Goal: Transaction & Acquisition: Purchase product/service

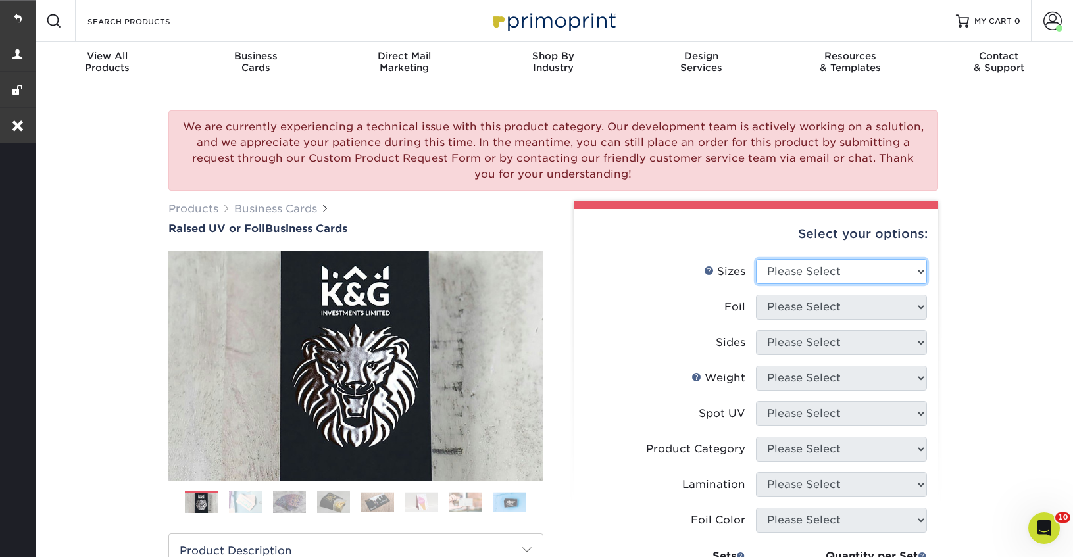
click at [817, 272] on select "Please Select 2" x 3.5" - Standard" at bounding box center [841, 271] width 171 height 25
select select "2.00x3.50"
click at [756, 259] on select "Please Select 2" x 3.5" - Standard" at bounding box center [841, 271] width 171 height 25
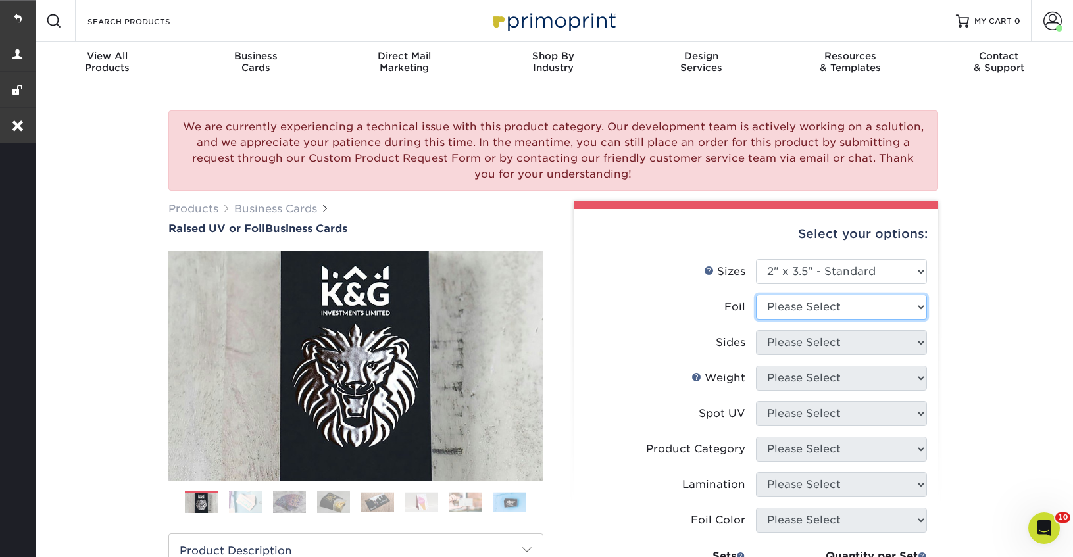
click at [799, 307] on select "Please Select No Yes" at bounding box center [841, 307] width 171 height 25
select select "0"
click at [756, 295] on select "Please Select No Yes" at bounding box center [841, 307] width 171 height 25
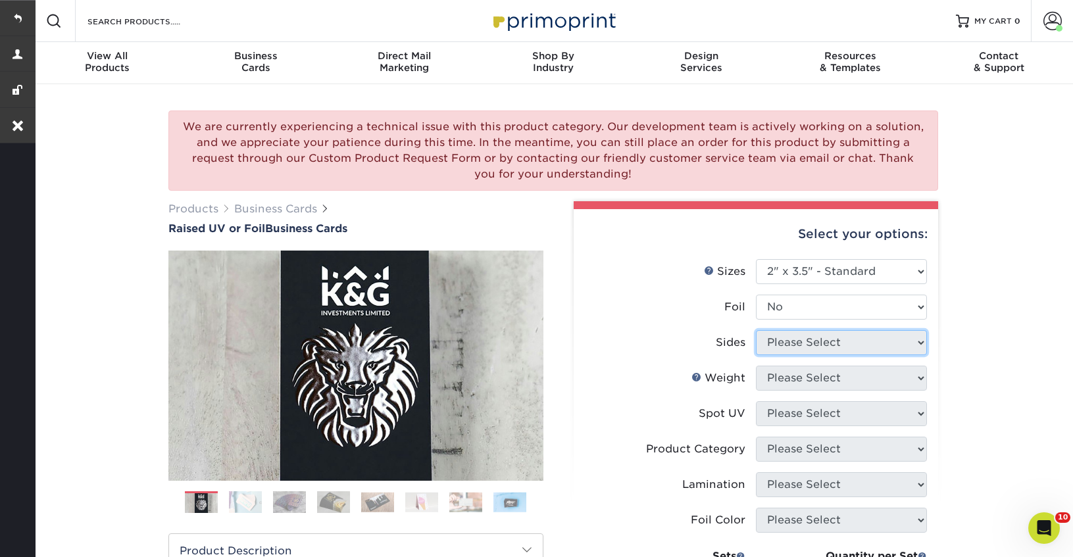
click at [796, 340] on select "Please Select Print Both Sides Print Both Sides - Foil Both Sides Print Both Si…" at bounding box center [841, 342] width 171 height 25
select select "13abbda7-1d64-4f25-8bb2-c179b224825d"
click at [756, 330] on select "Please Select Print Both Sides Print Front Only" at bounding box center [841, 342] width 171 height 25
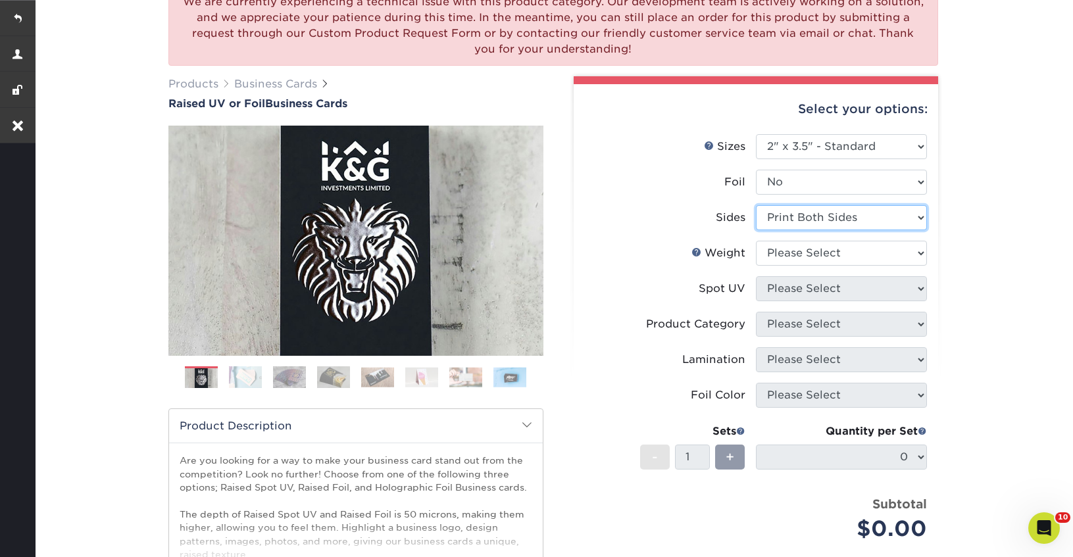
scroll to position [143, 0]
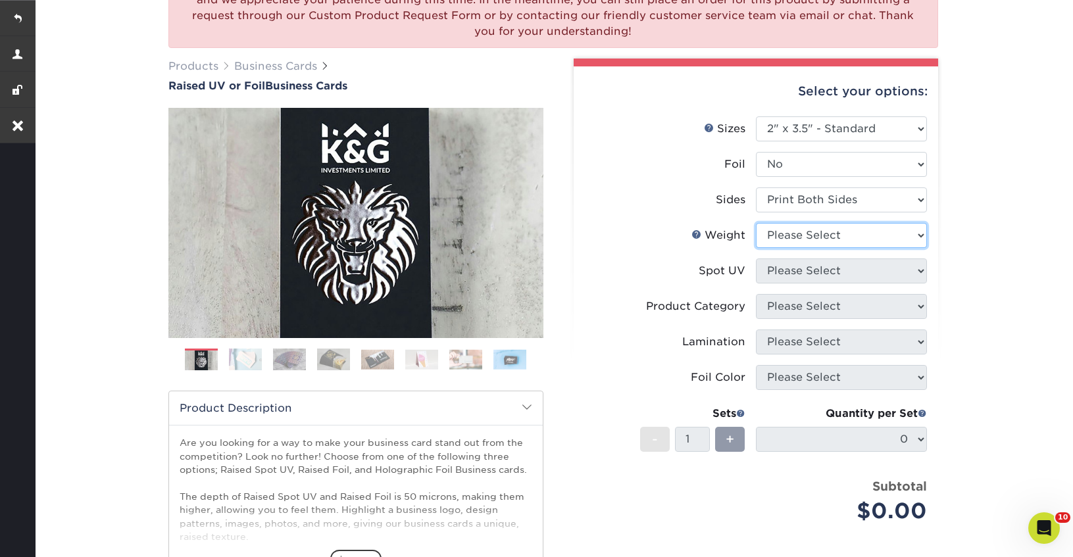
click at [815, 237] on select "Please Select 16PT" at bounding box center [841, 235] width 171 height 25
select select "16PT"
click at [756, 223] on select "Please Select 16PT" at bounding box center [841, 235] width 171 height 25
click at [807, 279] on select "Please Select No Spot UV Front Only" at bounding box center [841, 271] width 171 height 25
select select "3"
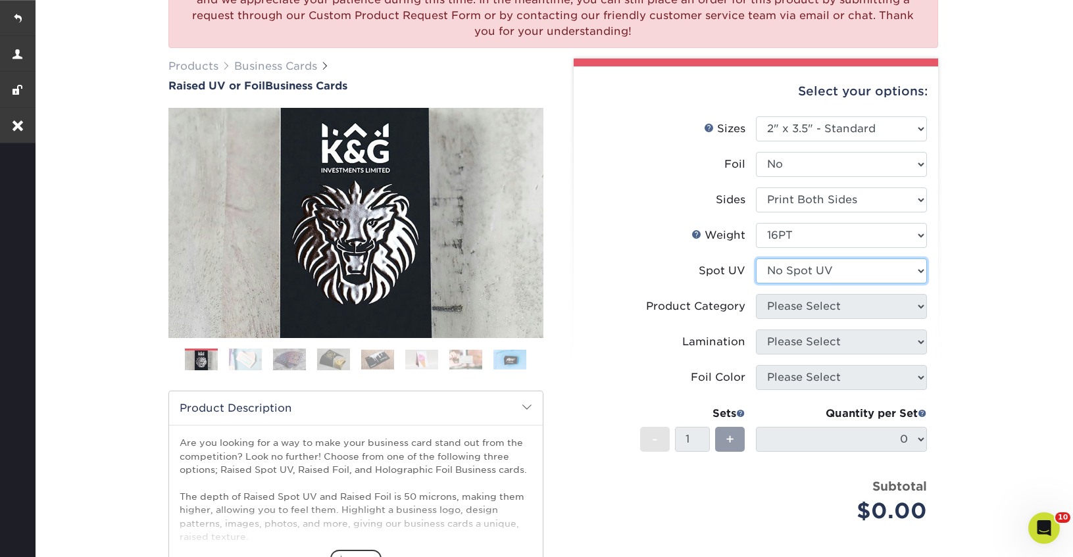
click at [756, 259] on select "Please Select No Spot UV Front Only" at bounding box center [841, 271] width 171 height 25
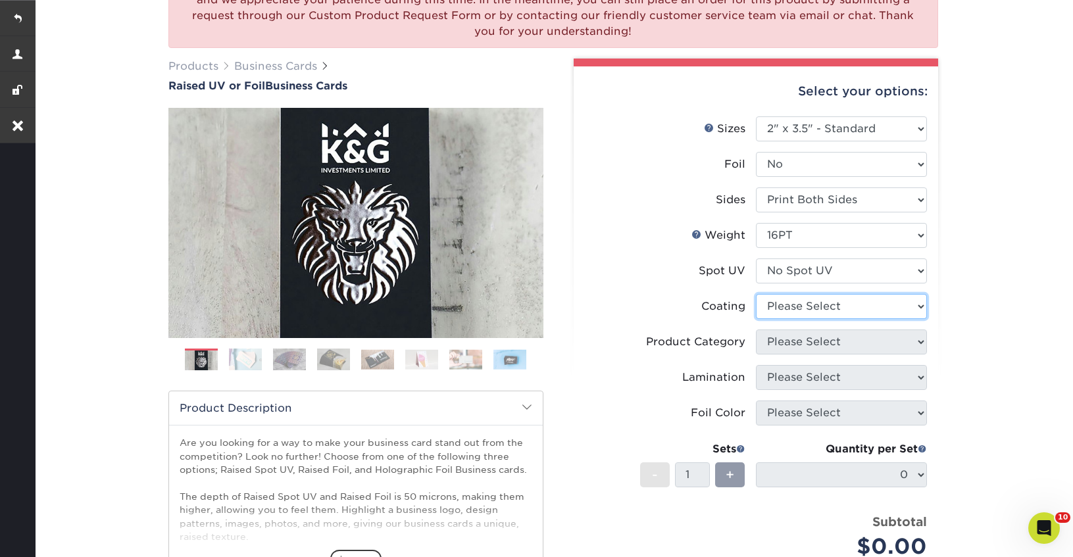
click at [807, 305] on select at bounding box center [841, 306] width 171 height 25
select select "3e7618de-abca-4bda-9f97-8b9129e913d8"
click at [756, 294] on select at bounding box center [841, 306] width 171 height 25
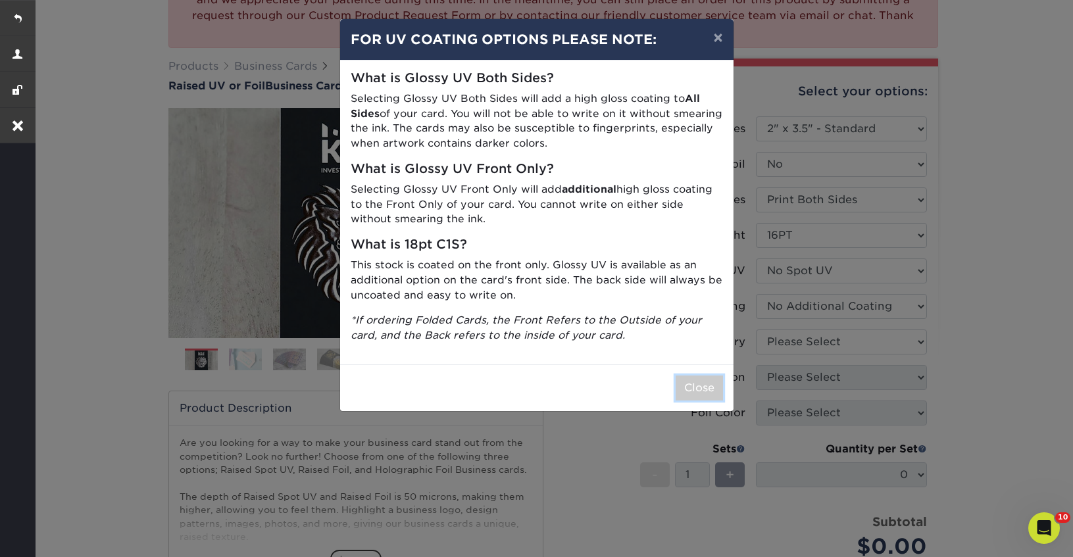
click at [693, 392] on button "Close" at bounding box center [699, 388] width 47 height 25
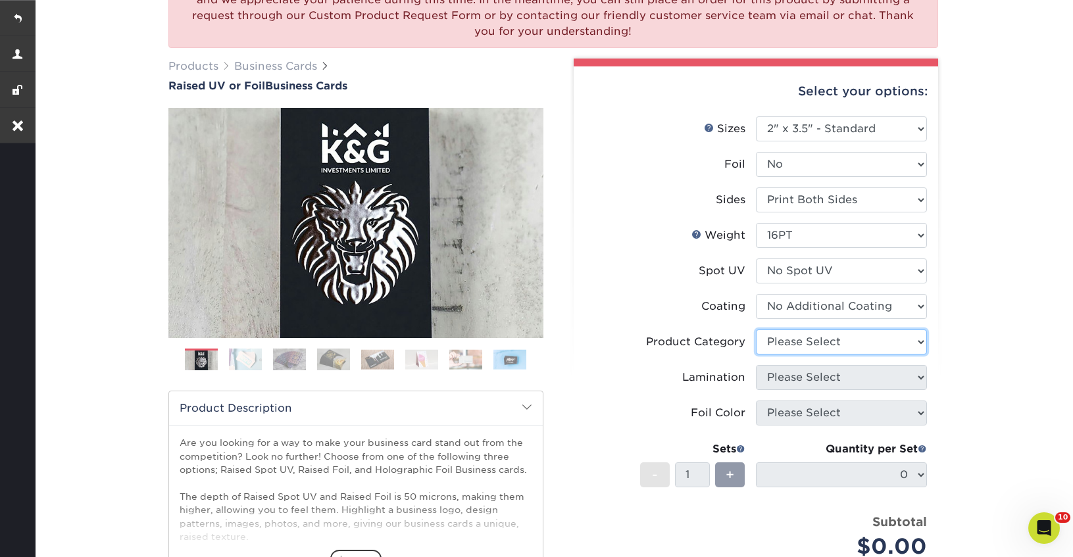
click at [822, 347] on select "Please Select" at bounding box center [841, 342] width 171 height 25
click at [756, 330] on select "Please Select" at bounding box center [841, 342] width 171 height 25
click at [656, 313] on label "Coating" at bounding box center [670, 306] width 171 height 25
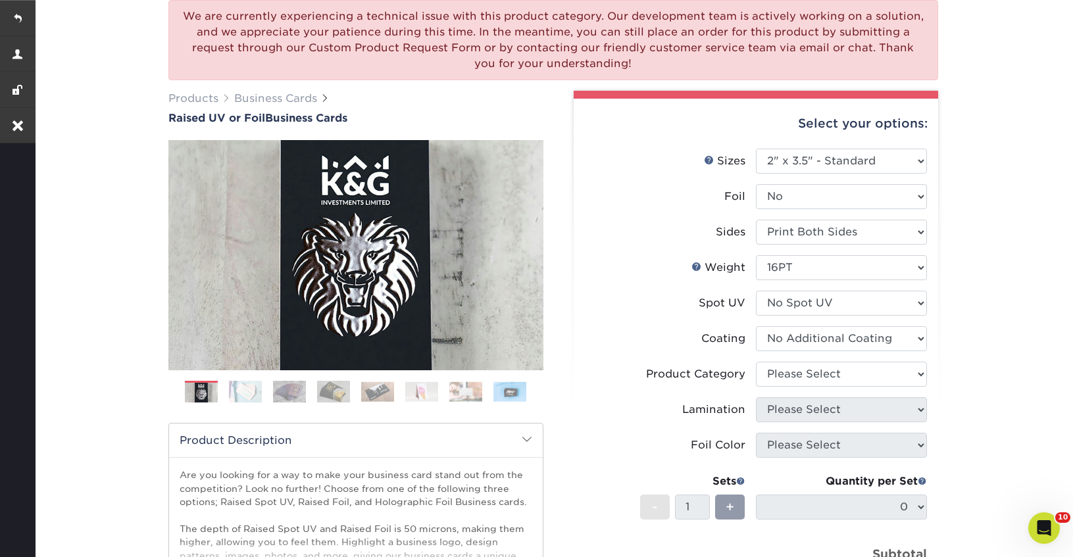
scroll to position [106, 0]
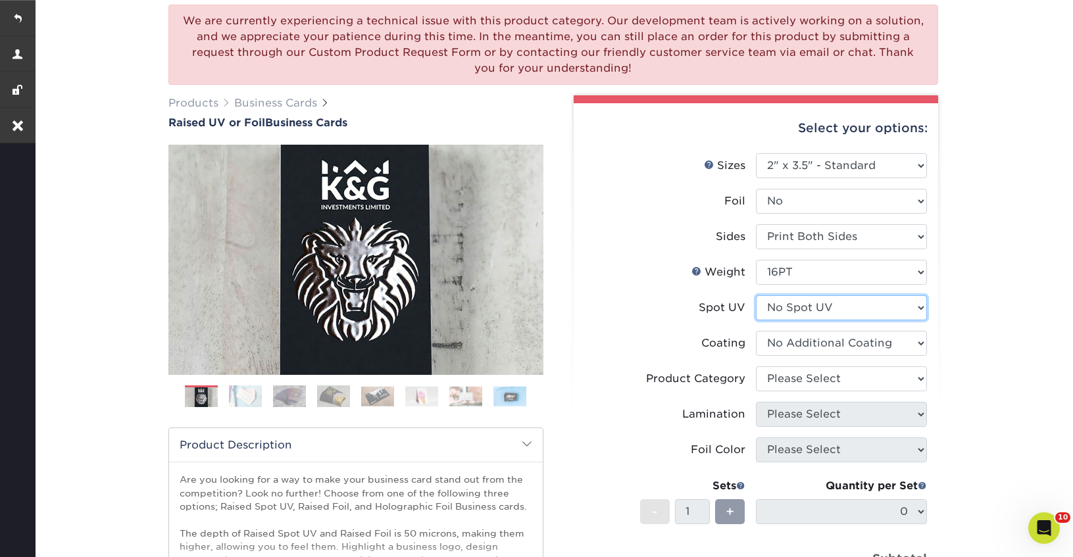
click at [847, 309] on select "Please Select No Spot UV Front Only" at bounding box center [841, 307] width 171 height 25
select select "1"
click at [756, 295] on select "Please Select No Spot UV Front Only" at bounding box center [841, 307] width 171 height 25
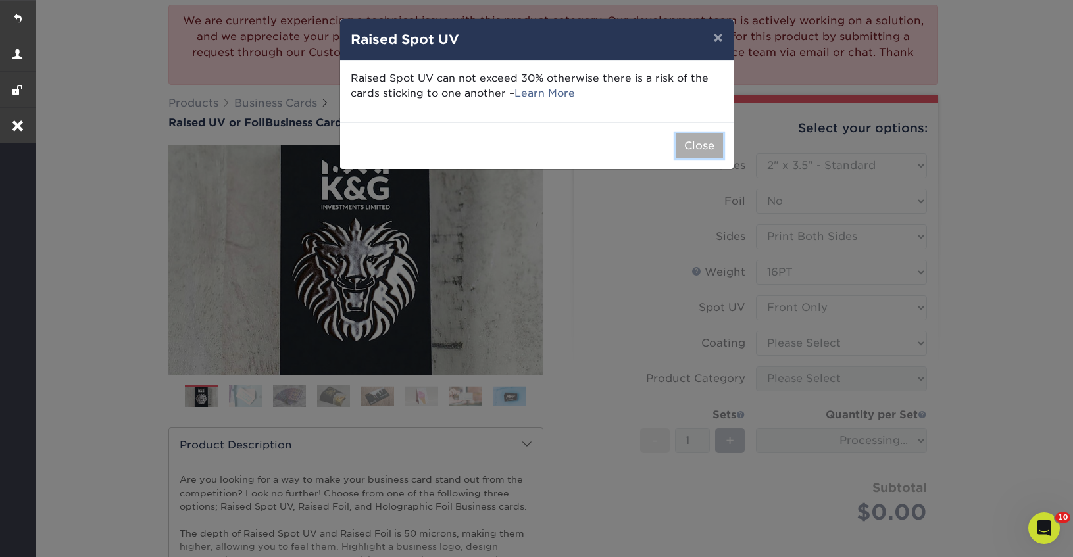
click at [712, 150] on button "Close" at bounding box center [699, 146] width 47 height 25
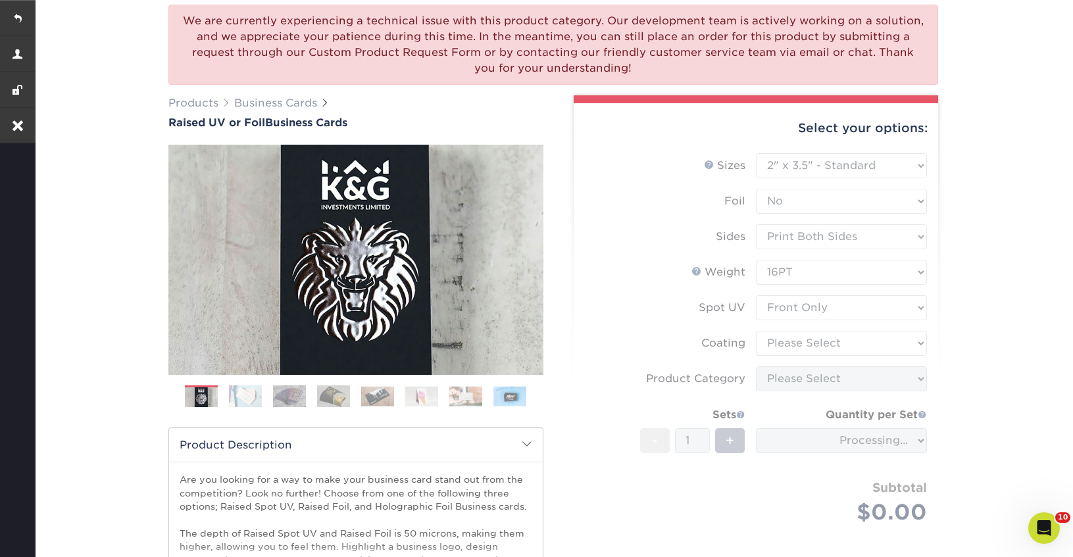
click at [855, 348] on form "Sizes Help Sizes Please Select 2" x 3.5" - Standard Foil Please Select" at bounding box center [755, 354] width 343 height 402
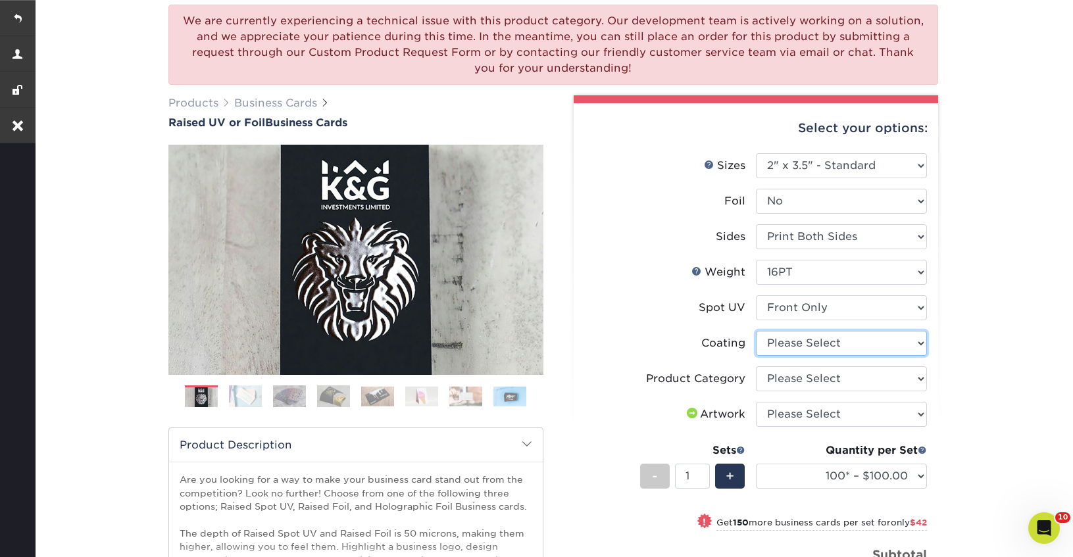
click at [855, 348] on select at bounding box center [841, 343] width 171 height 25
select select "3e7618de-abca-4bda-9f97-8b9129e913d8"
click at [756, 331] on select at bounding box center [841, 343] width 171 height 25
click at [0, 0] on div at bounding box center [0, 0] width 0 height 0
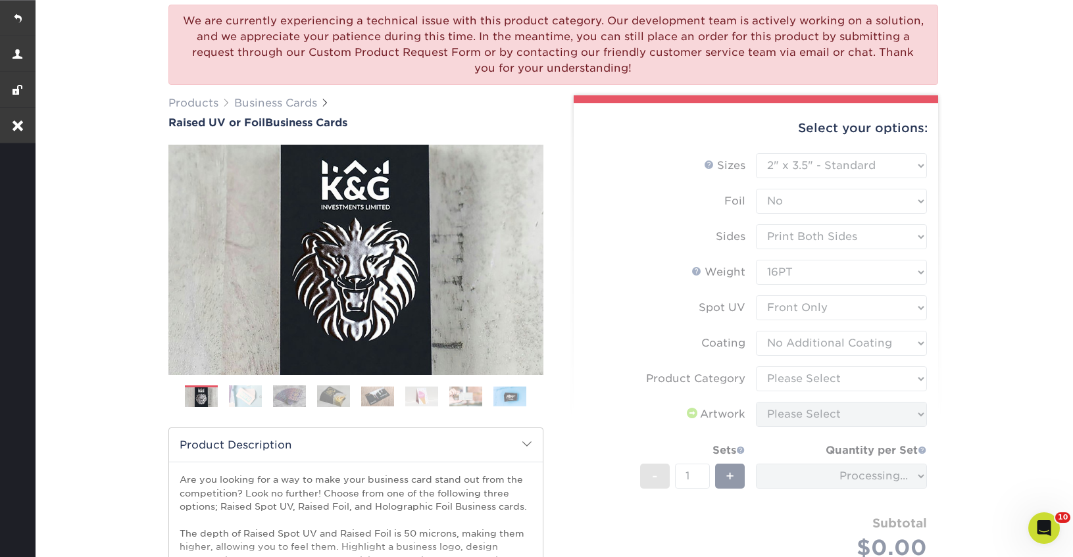
click at [838, 382] on form "Sizes Help Sizes Please Select 2" x 3.5" - Standard Foil Please Select" at bounding box center [755, 378] width 343 height 450
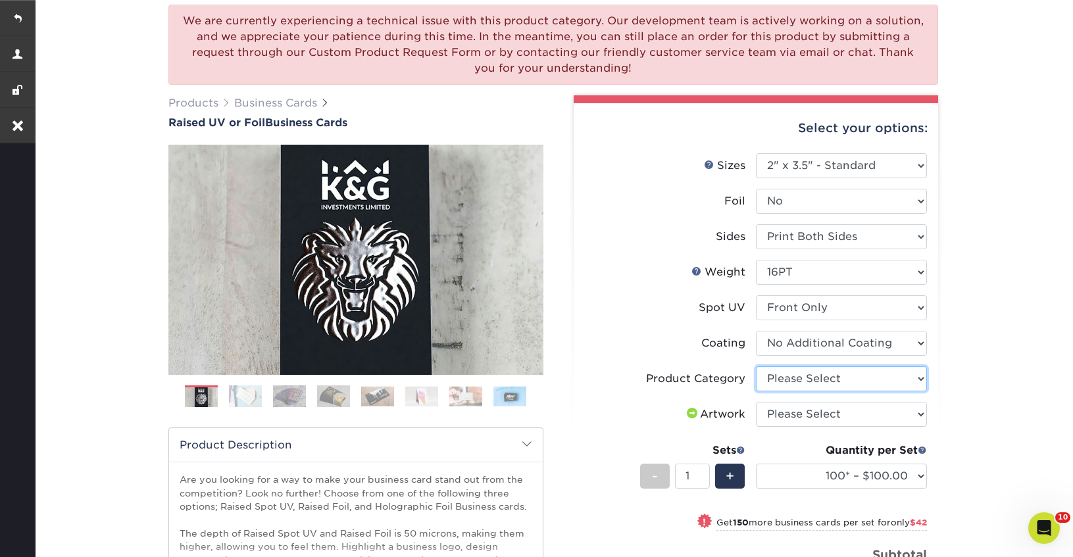
click at [849, 378] on select "Please Select Business Cards" at bounding box center [841, 378] width 171 height 25
click at [756, 366] on select "Please Select Business Cards" at bounding box center [841, 378] width 171 height 25
click at [843, 386] on select "Please Select Business Cards" at bounding box center [841, 378] width 171 height 25
select select "3b5148f1-0588-4f88-a218-97bcfdce65c1"
click at [756, 366] on select "Please Select Business Cards" at bounding box center [841, 378] width 171 height 25
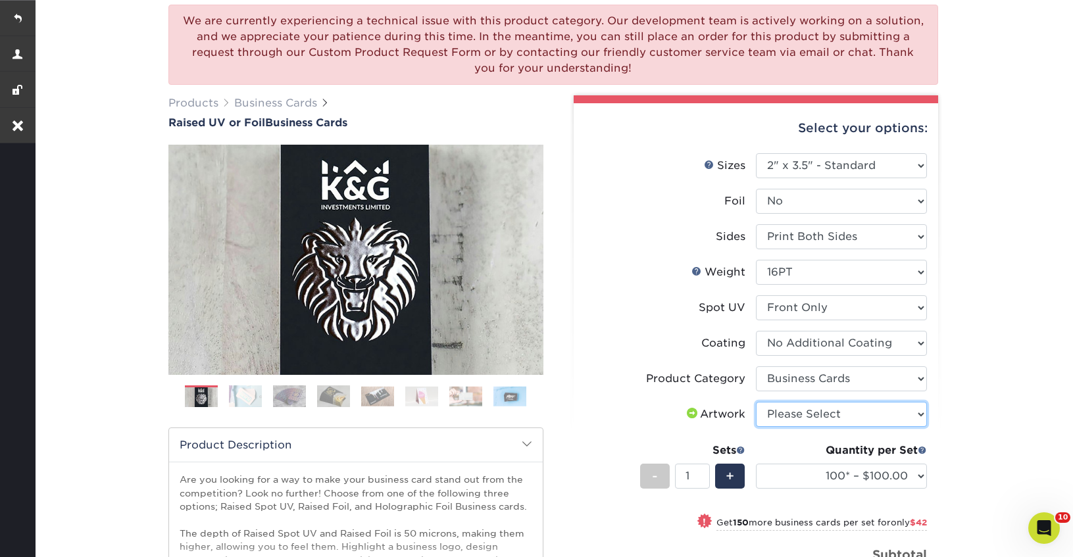
click at [835, 411] on select "Please Select I will upload files I need a design - $100" at bounding box center [841, 414] width 171 height 25
select select "upload"
click at [756, 402] on select "Please Select I will upload files I need a design - $100" at bounding box center [841, 414] width 171 height 25
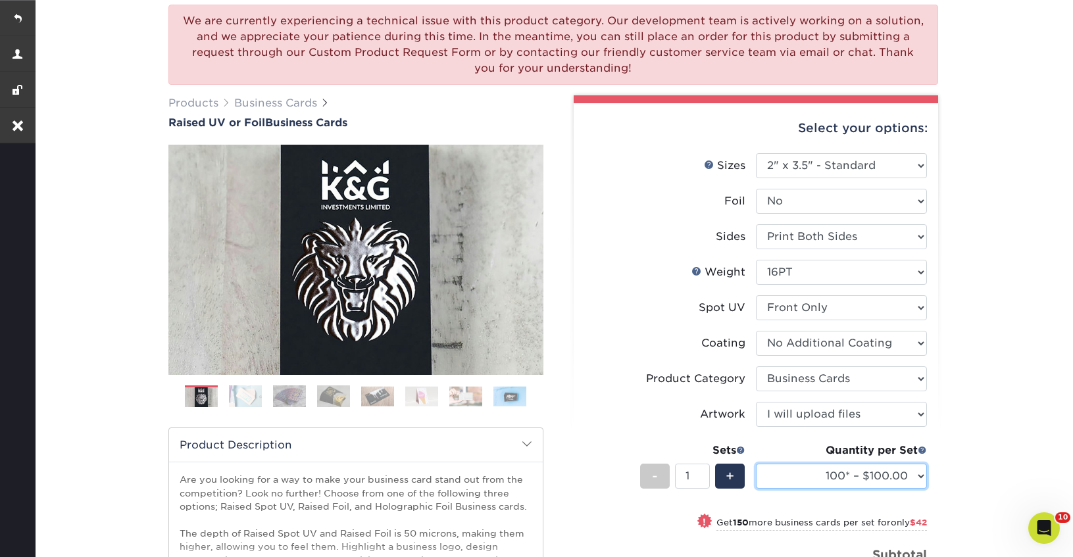
click at [837, 487] on select "100* – $100.00 250* – $142.00 500* – $192.00" at bounding box center [841, 476] width 171 height 25
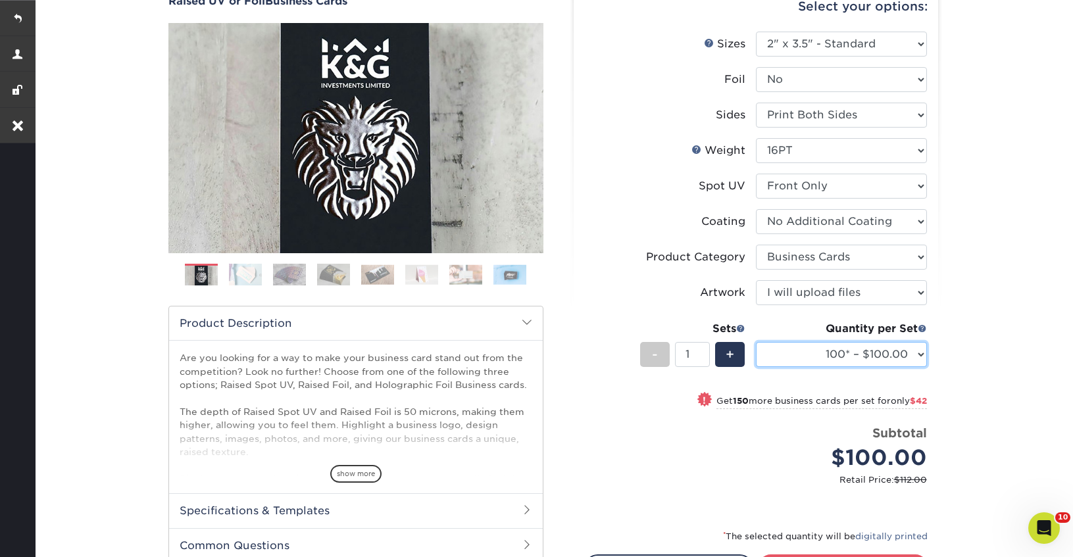
scroll to position [248, 0]
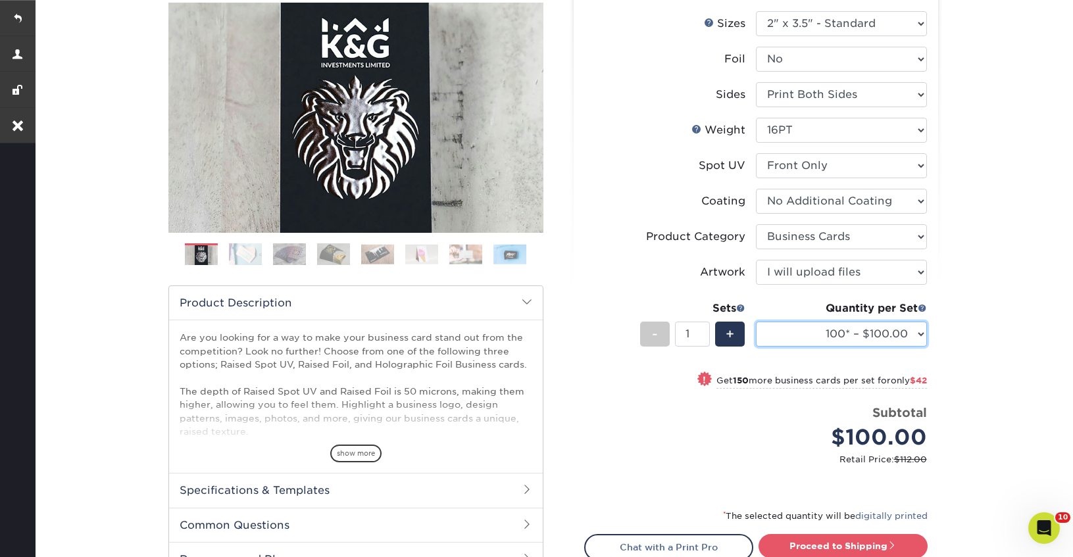
click at [783, 326] on select "100* – $100.00 250* – $142.00 500* – $192.00" at bounding box center [841, 334] width 171 height 25
select select "250* – $142.00"
click at [756, 322] on select "100* – $100.00 250* – $142.00 500* – $192.00" at bounding box center [841, 334] width 171 height 25
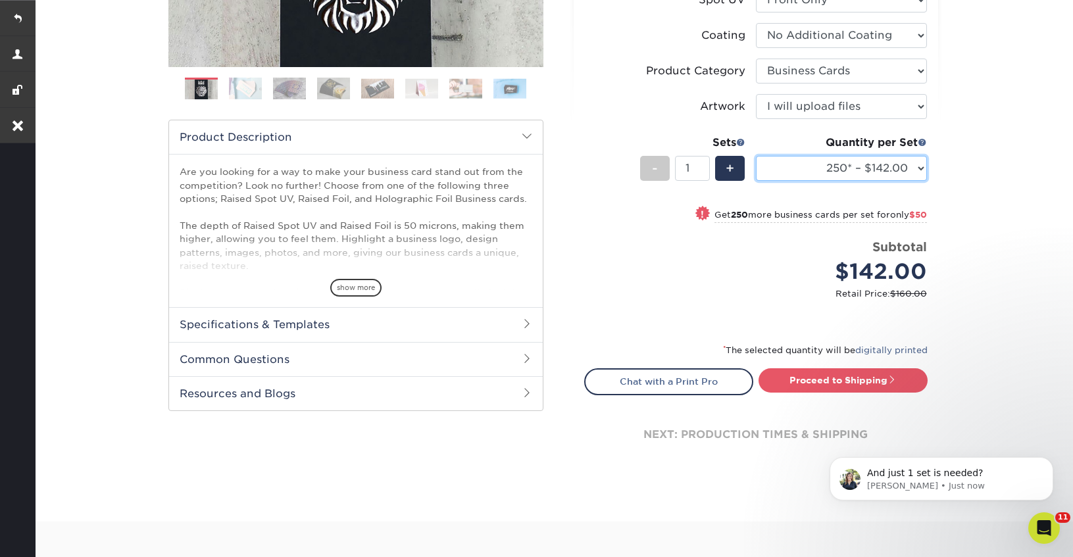
scroll to position [0, 0]
click at [807, 379] on link "Proceed to Shipping" at bounding box center [843, 380] width 169 height 24
type input "Set 1"
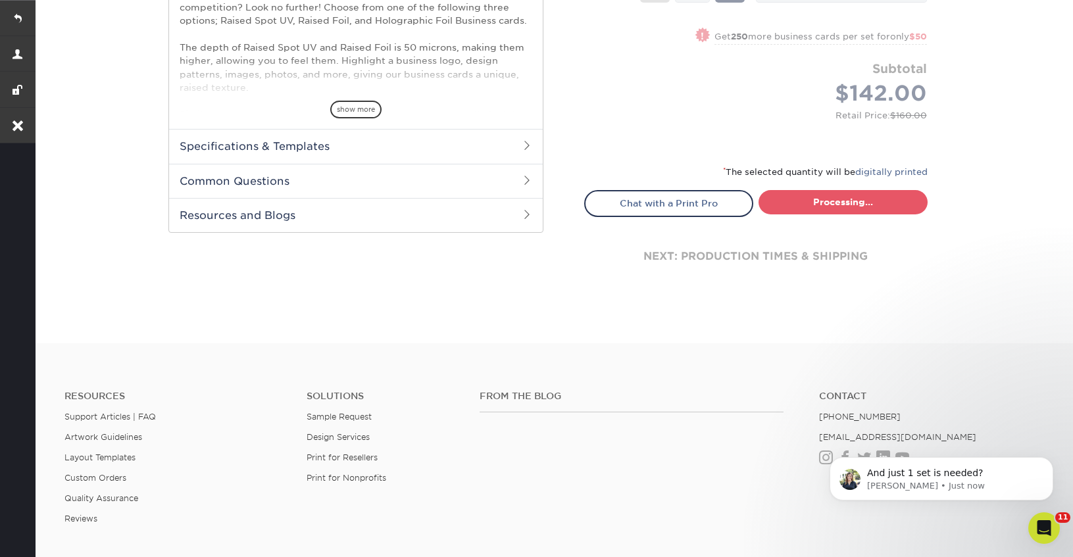
select select "b9b8bc4a-fe2b-4611-9a9e-1ae5d58e413a"
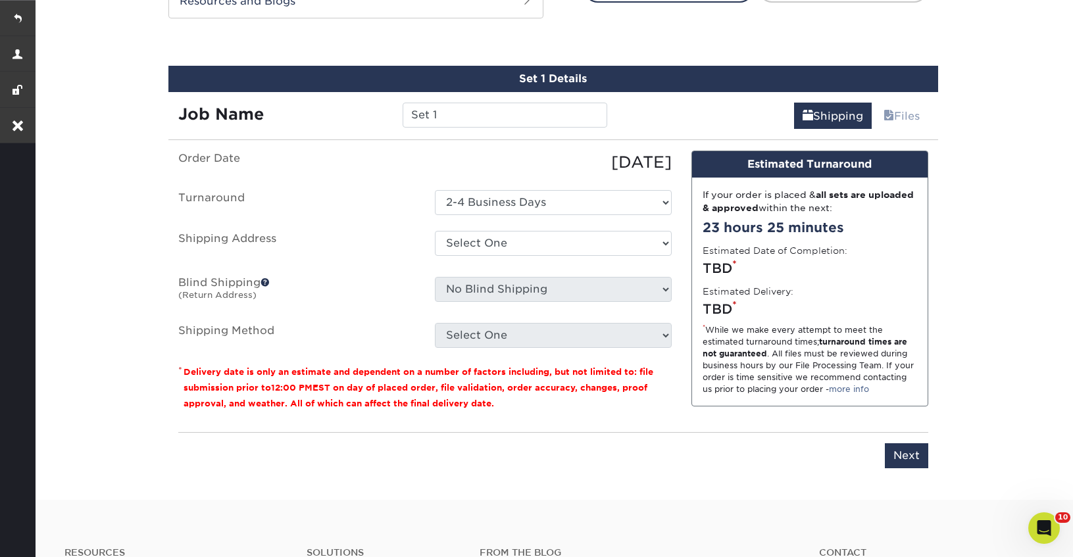
scroll to position [818, 0]
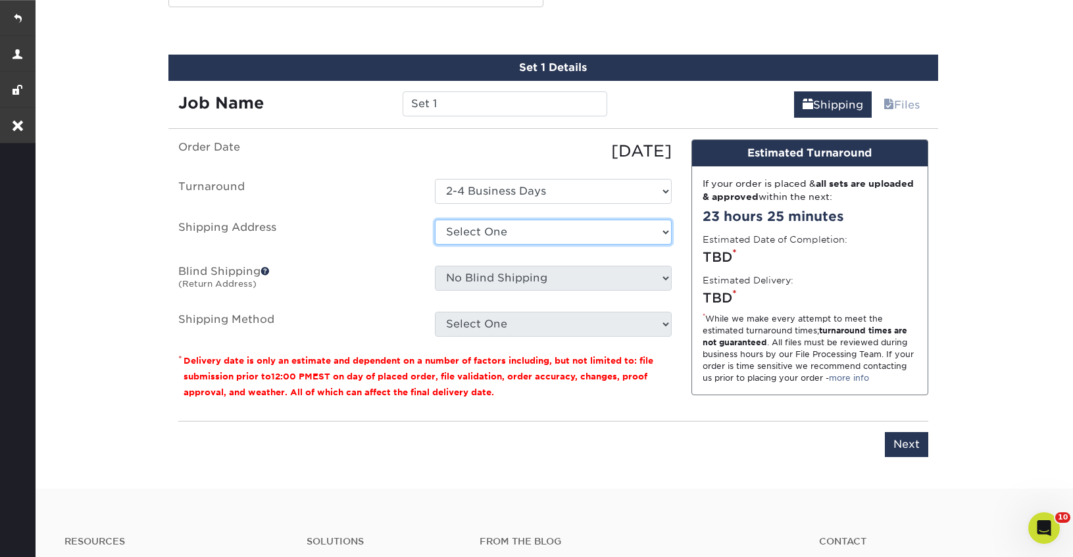
click at [482, 230] on select "Select One [PERSON_NAME] CF806 [GEOGRAPHIC_DATA] Temp [GEOGRAPHIC_DATA] Title H…" at bounding box center [553, 232] width 237 height 25
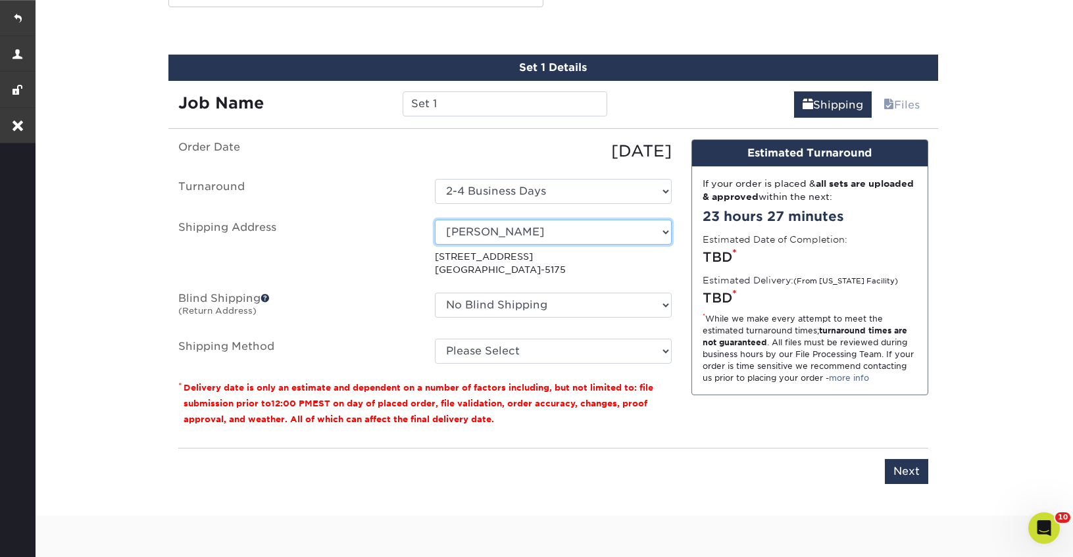
click at [513, 229] on select "Select One [PERSON_NAME] CF806 [GEOGRAPHIC_DATA] Temp [GEOGRAPHIC_DATA] Title H…" at bounding box center [553, 232] width 237 height 25
select select "249559"
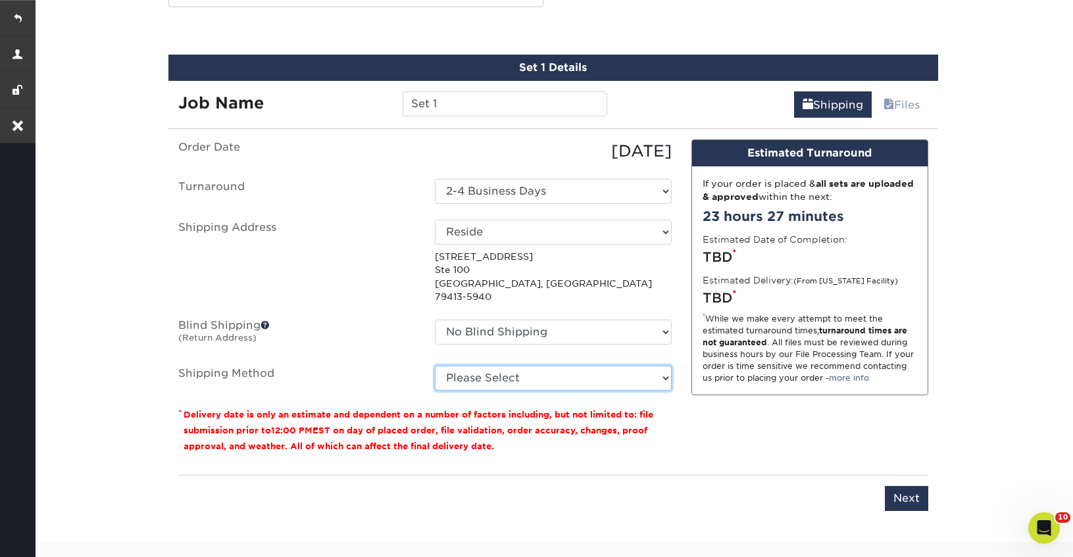
click at [515, 366] on select "Please Select Ground Shipping (+$7.84) 3 Day Shipping Service (+$15.36) 2 Day A…" at bounding box center [553, 378] width 237 height 25
select select "03"
click at [435, 366] on select "Please Select Ground Shipping (+$7.84) 3 Day Shipping Service (+$15.36) 2 Day A…" at bounding box center [553, 378] width 237 height 25
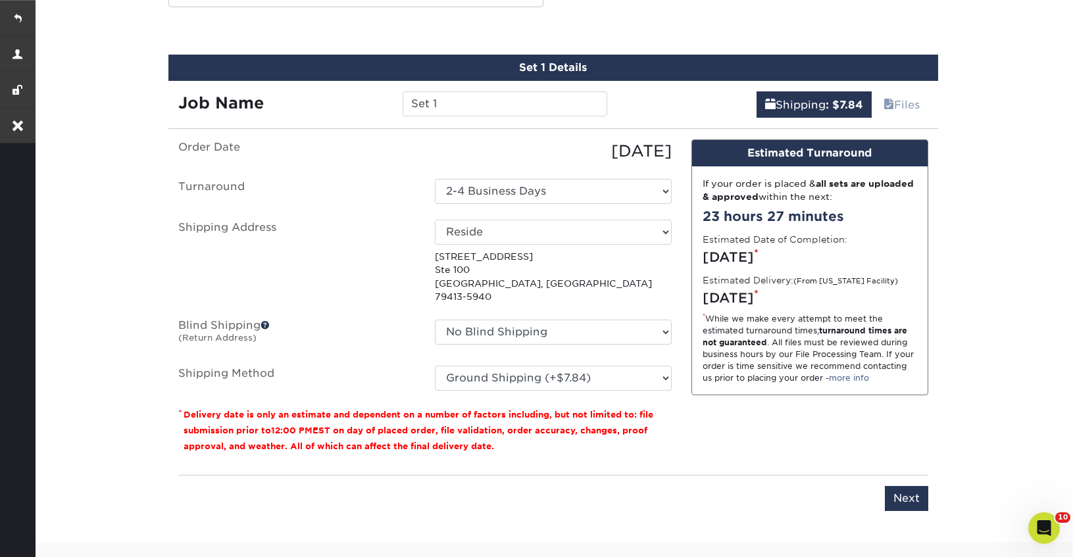
click at [934, 492] on div "You've choosen mailing services! If you have a csv address list please upload i…" at bounding box center [553, 333] width 770 height 388
click at [916, 488] on input "Next" at bounding box center [906, 498] width 43 height 25
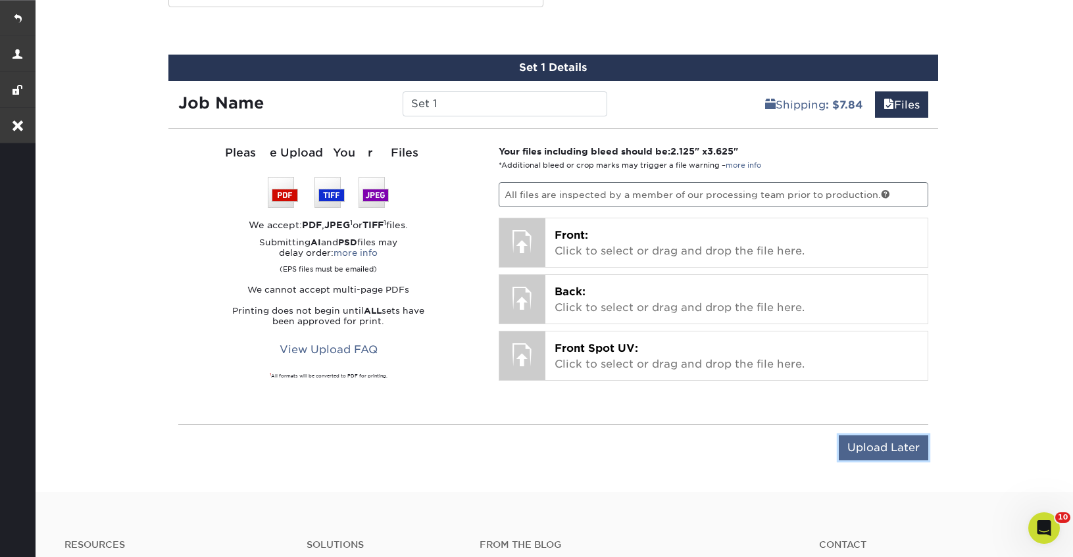
click at [865, 444] on input "Upload Later" at bounding box center [883, 448] width 89 height 25
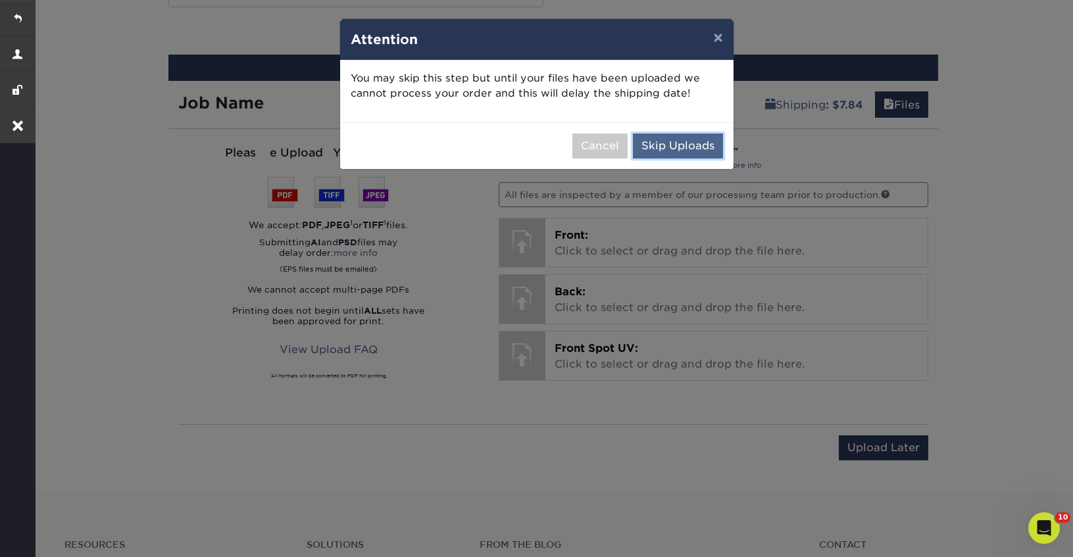
click at [701, 144] on button "Skip Uploads" at bounding box center [678, 146] width 90 height 25
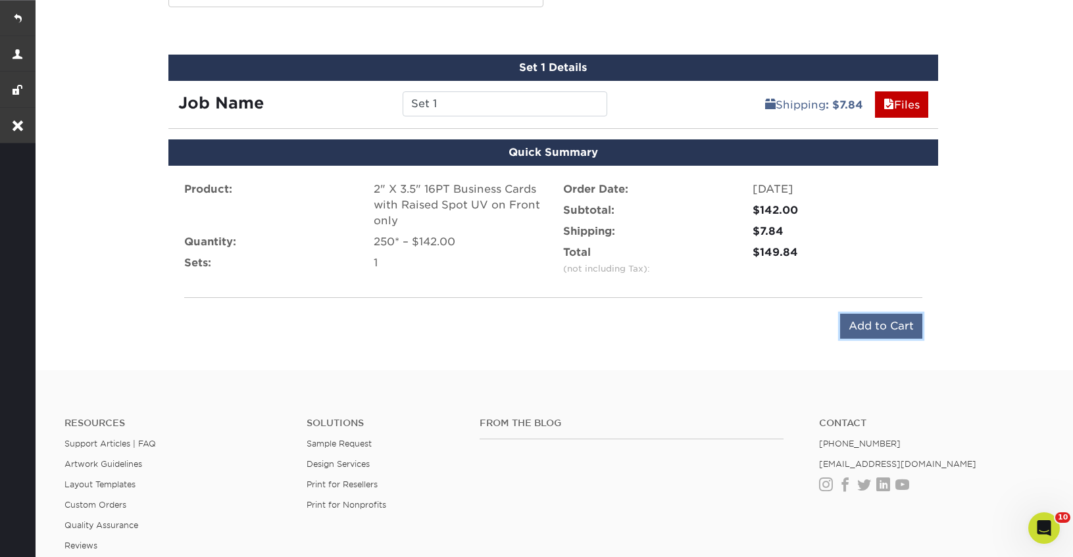
click at [878, 324] on input "Add to Cart" at bounding box center [881, 326] width 82 height 25
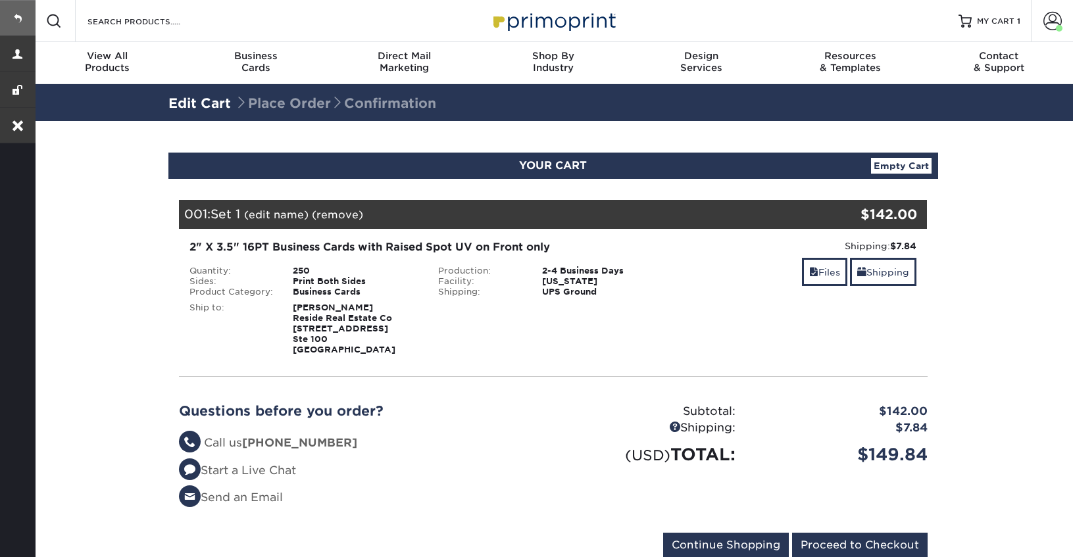
click at [18, 16] on link at bounding box center [18, 18] width 36 height 36
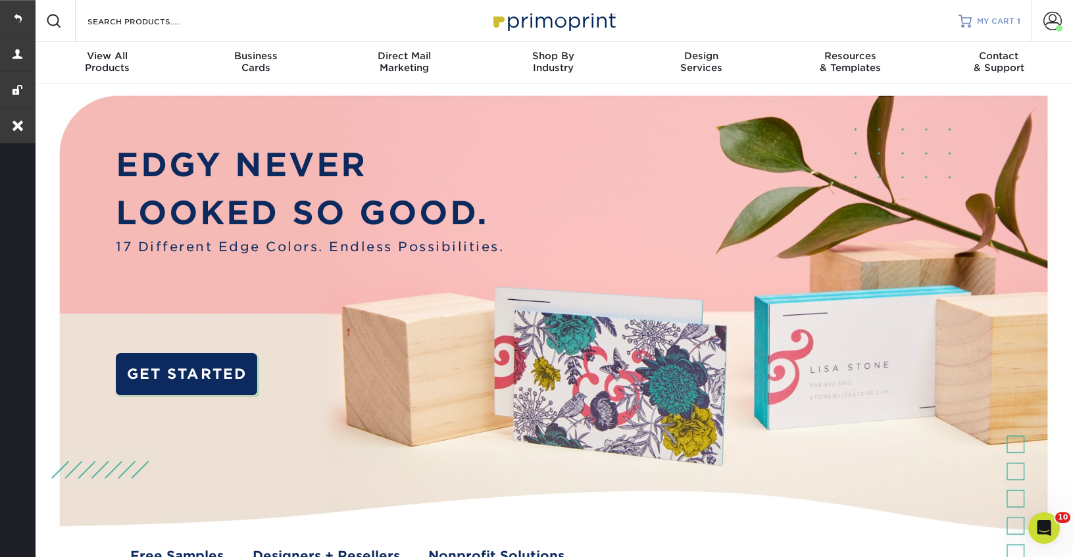
click at [995, 14] on link "MY CART 1" at bounding box center [990, 21] width 62 height 42
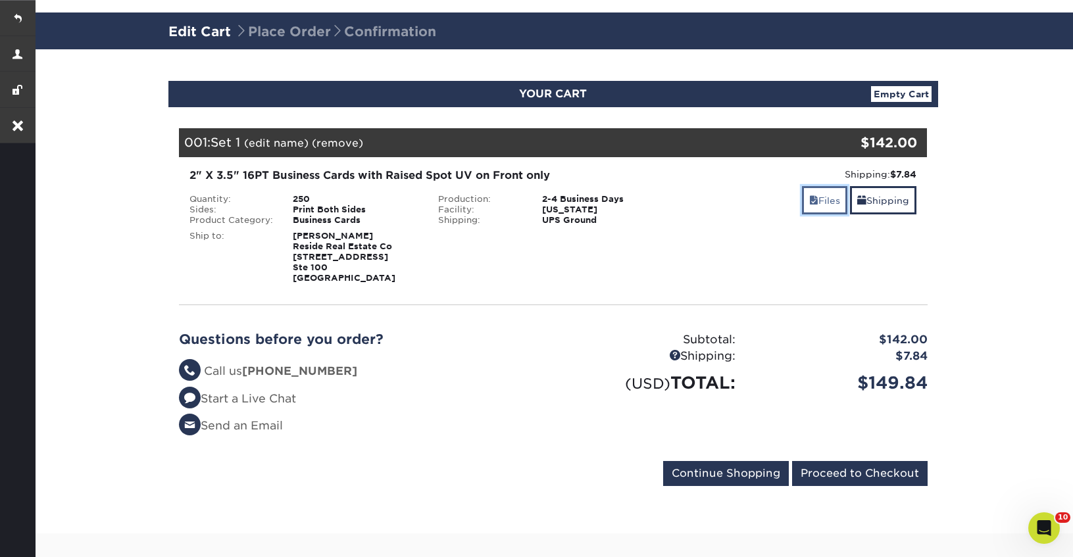
click at [821, 209] on link "Files" at bounding box center [824, 200] width 45 height 28
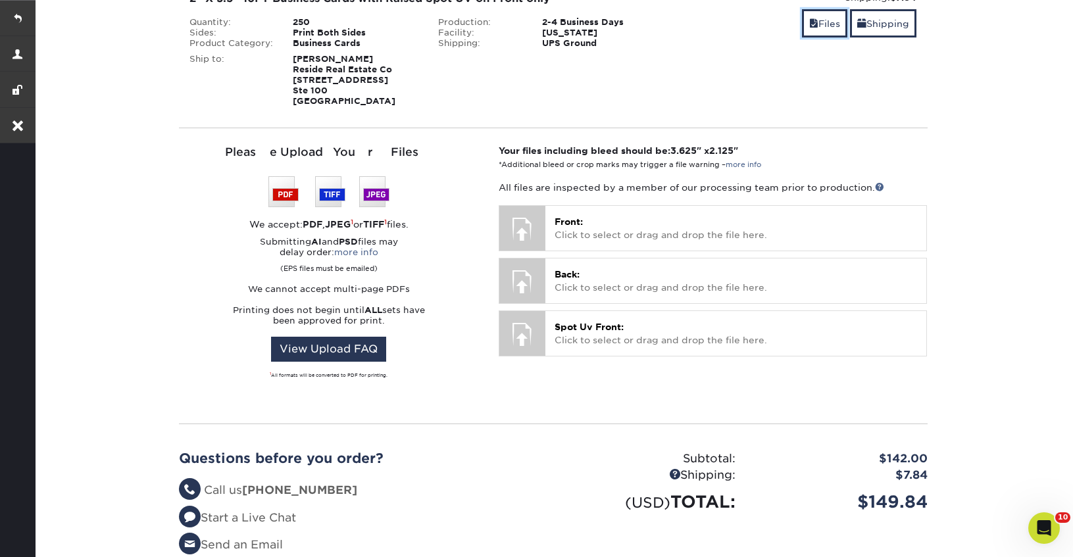
scroll to position [253, 0]
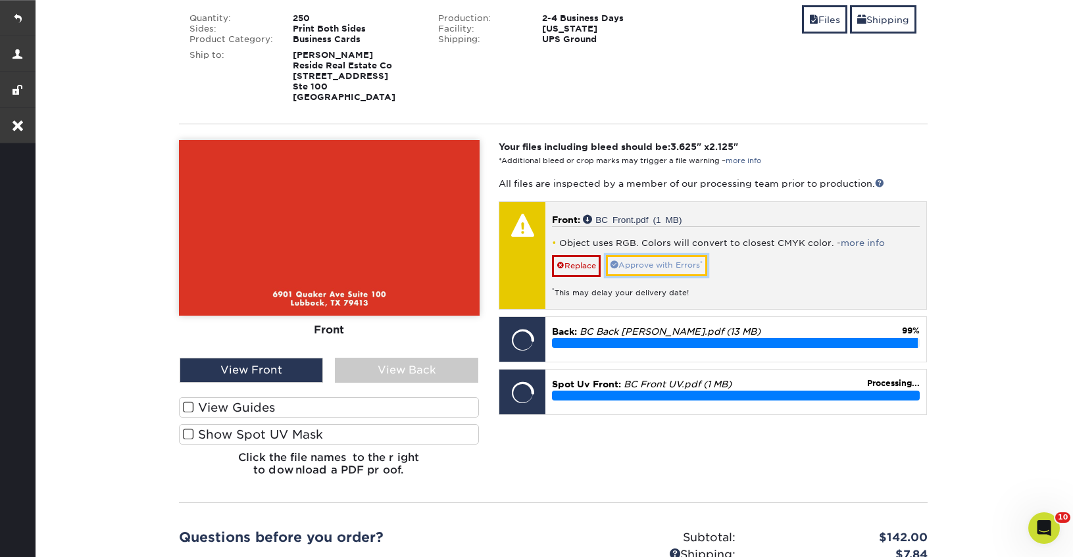
click at [667, 268] on link "Approve with Errors *" at bounding box center [656, 265] width 101 height 20
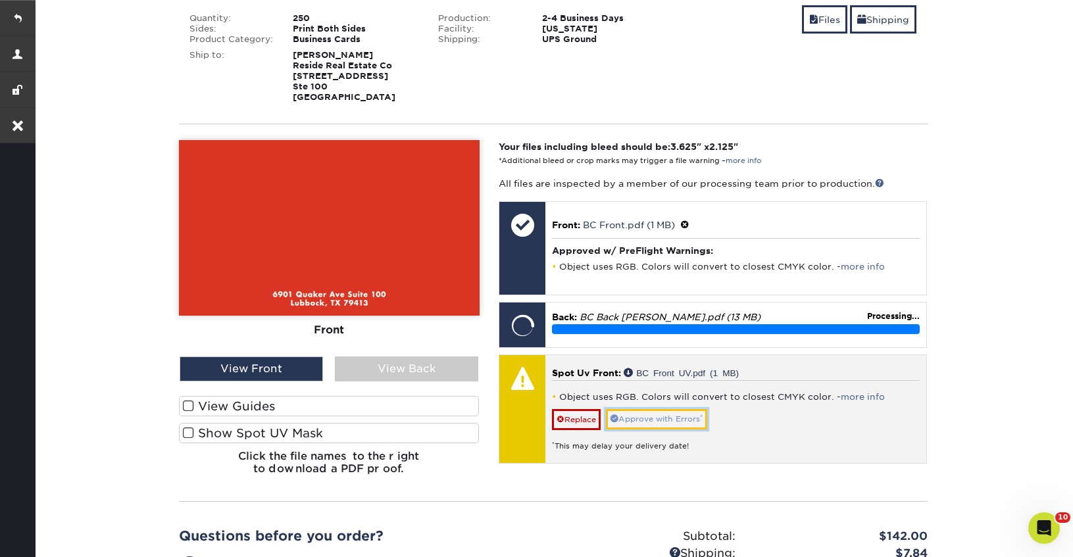
click at [665, 414] on link "Approve with Errors *" at bounding box center [656, 419] width 101 height 20
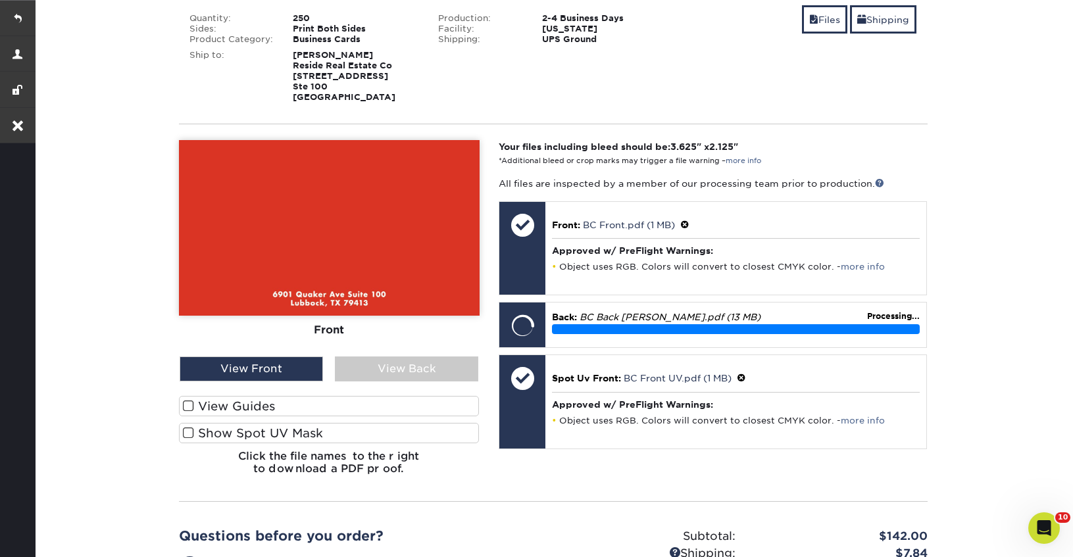
click at [186, 433] on span at bounding box center [188, 433] width 11 height 13
click at [0, 0] on input "Show Spot UV Mask" at bounding box center [0, 0] width 0 height 0
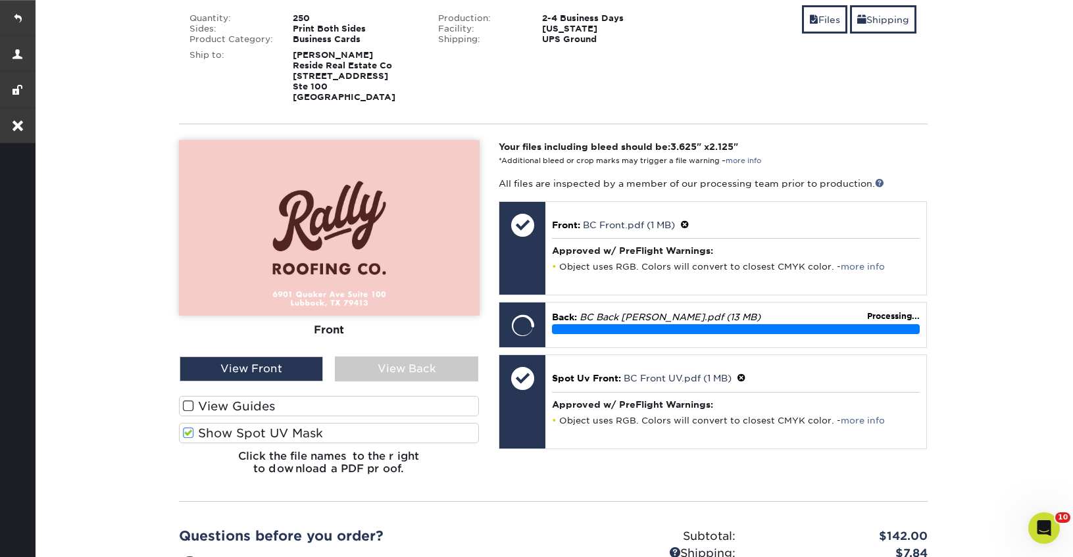
click at [186, 405] on span at bounding box center [188, 406] width 11 height 13
click at [0, 0] on input "View Guides" at bounding box center [0, 0] width 0 height 0
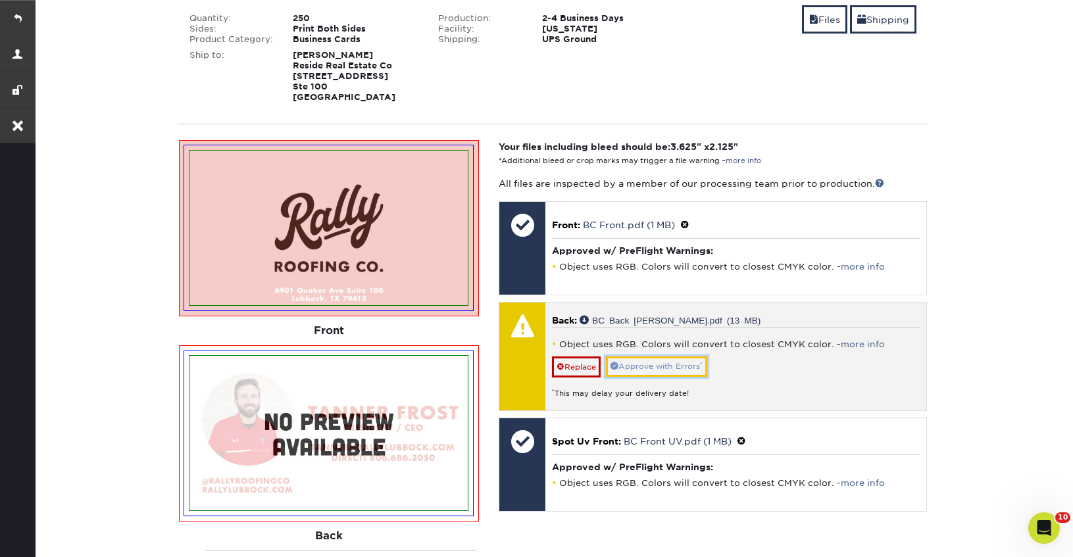
click at [659, 372] on link "Approve with Errors *" at bounding box center [656, 367] width 101 height 20
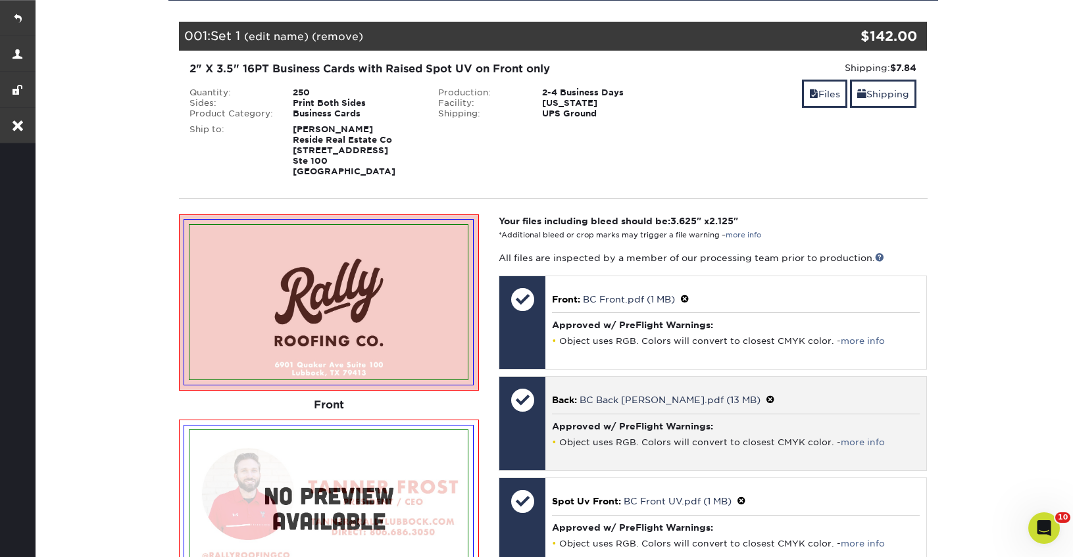
scroll to position [0, 0]
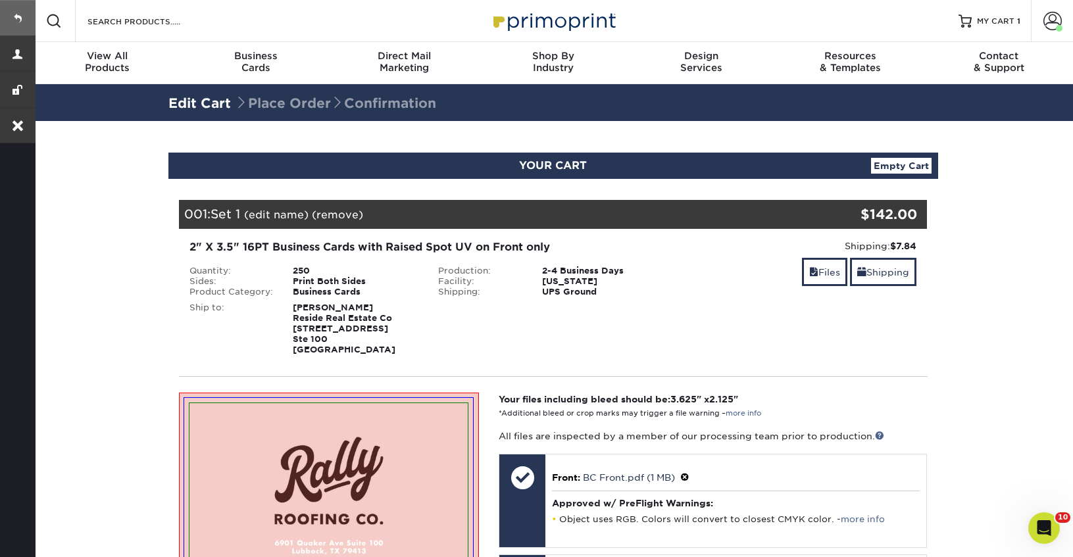
click at [25, 18] on link at bounding box center [18, 18] width 36 height 36
